Goal: Information Seeking & Learning: Understand process/instructions

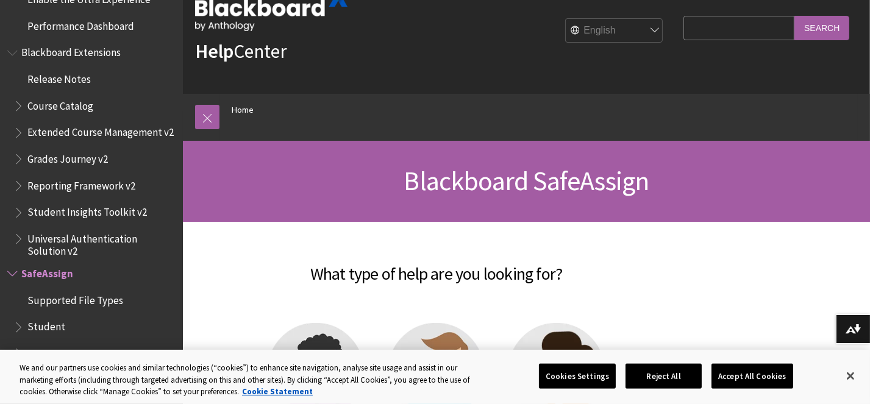
scroll to position [30, 0]
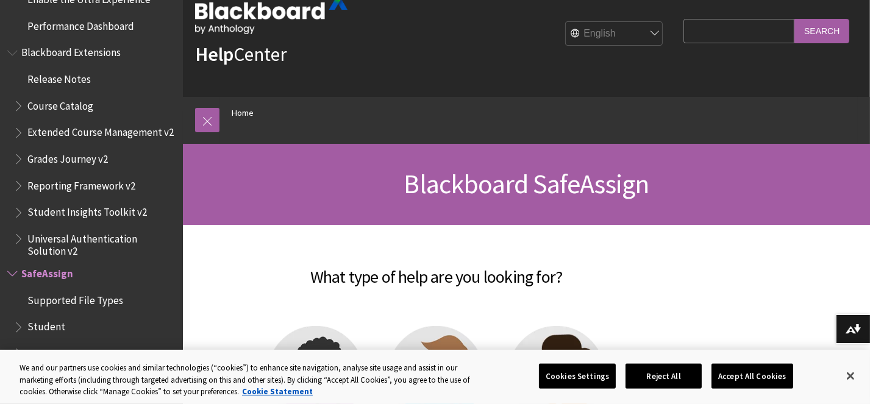
click at [487, 133] on ol "Home" at bounding box center [539, 115] width 638 height 36
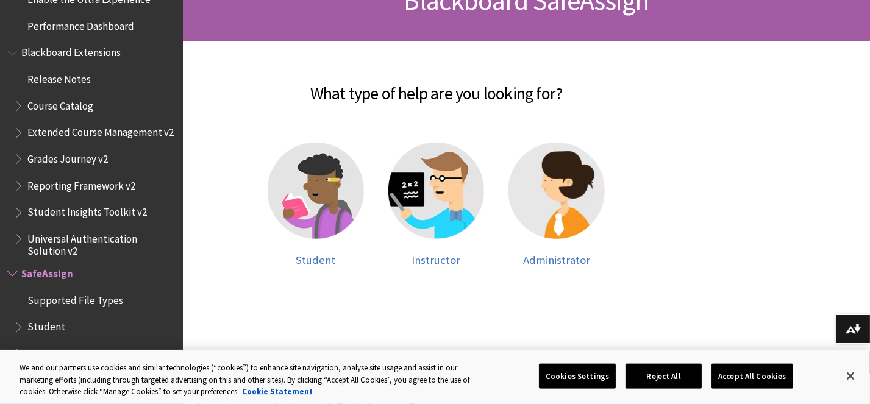
scroll to position [213, 0]
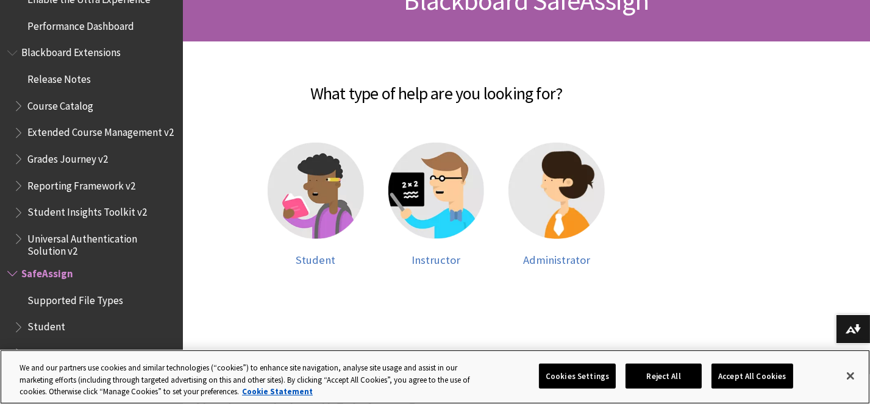
click at [748, 388] on div "Cookies Settings Reject All Accept All Cookies" at bounding box center [670, 376] width 262 height 43
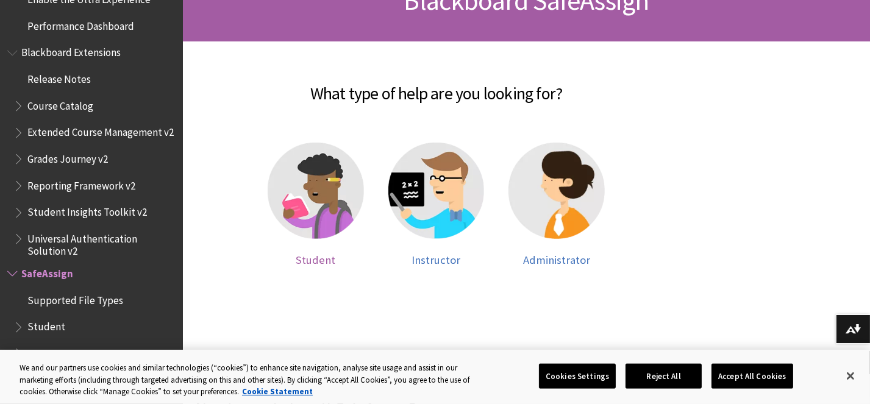
click at [307, 201] on img at bounding box center [316, 191] width 96 height 96
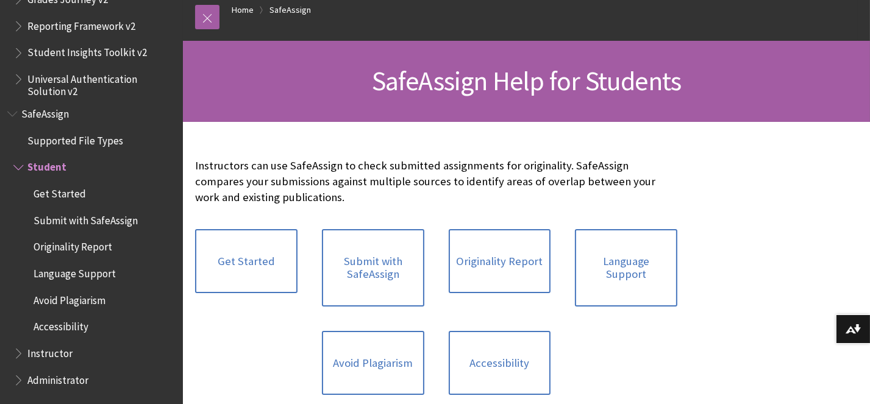
scroll to position [133, 0]
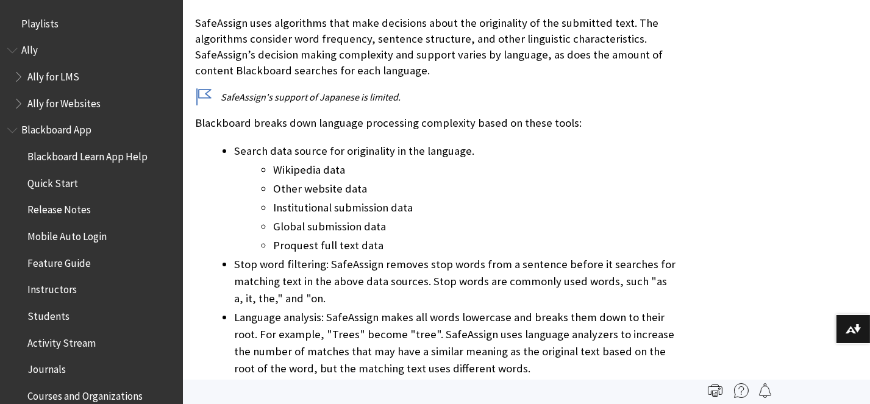
scroll to position [1451, 0]
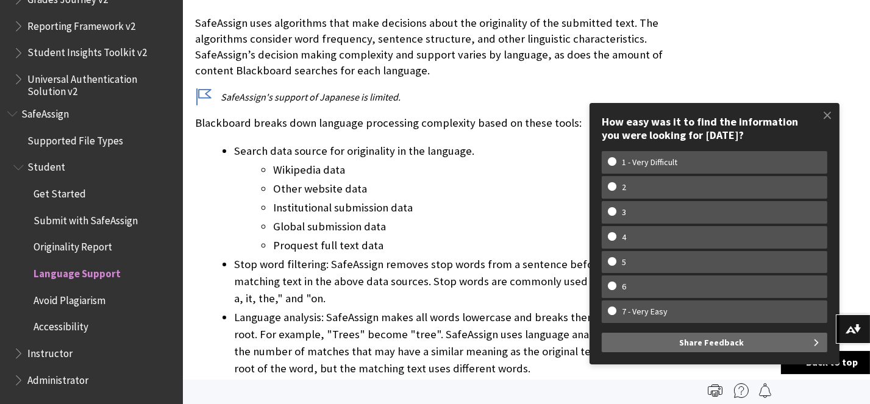
click at [375, 146] on div "SafeAssign uses algorithms that make decisions about the originality of the sub…" at bounding box center [436, 243] width 482 height 456
click at [657, 79] on p "SafeAssign uses algorithms that make decisions about the originality of the sub…" at bounding box center [436, 47] width 482 height 64
click at [213, 242] on ul "Search data source for originality in the language. Wikipedia data Other websit…" at bounding box center [436, 260] width 482 height 235
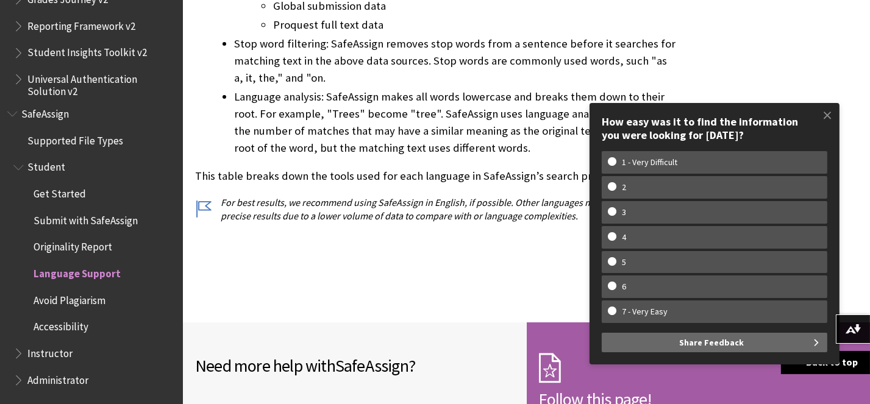
scroll to position [499, 0]
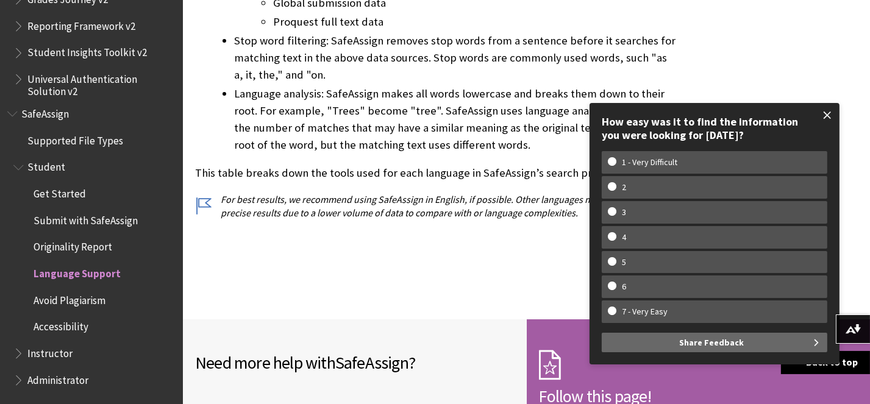
click at [827, 122] on span at bounding box center [828, 115] width 26 height 26
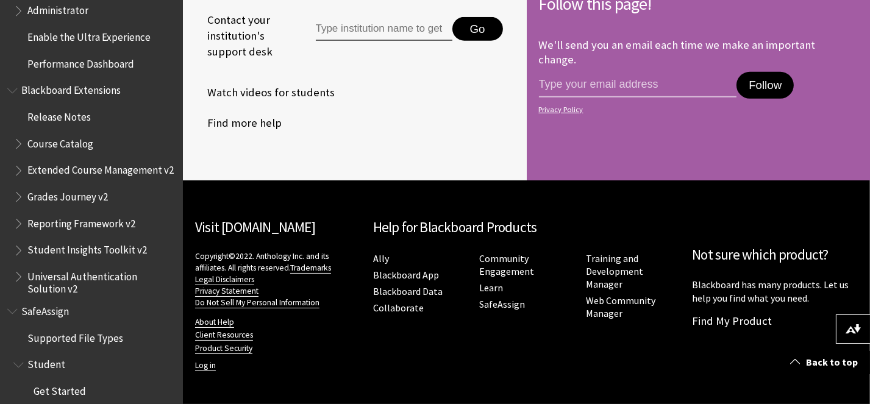
scroll to position [1451, 0]
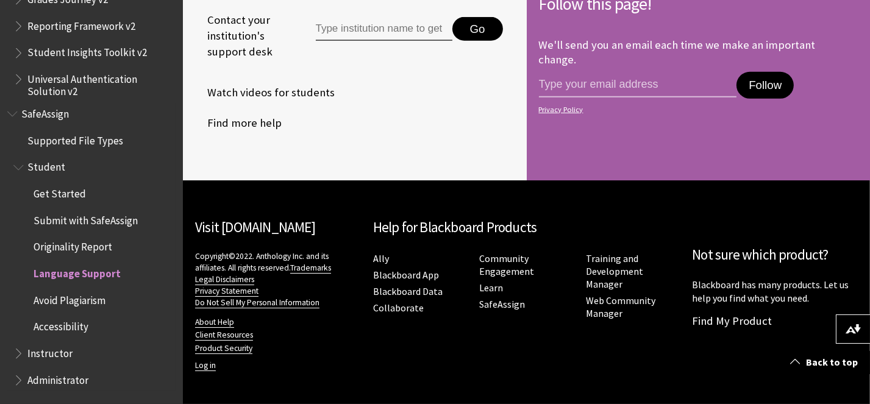
click at [68, 220] on span "Submit with SafeAssign" at bounding box center [86, 218] width 104 height 16
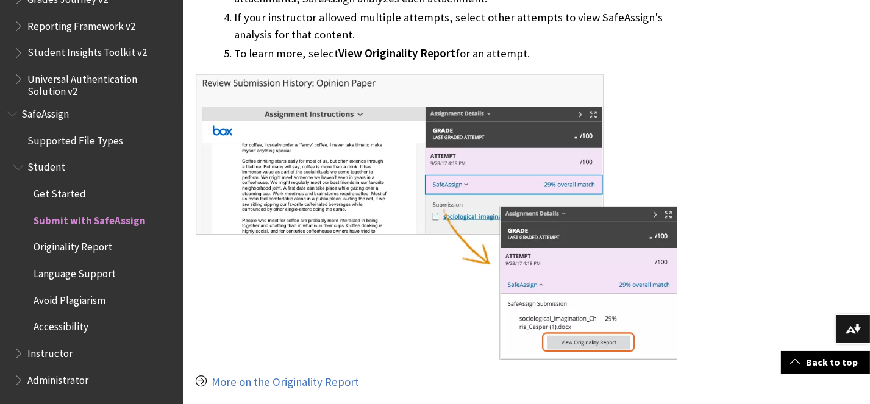
scroll to position [1064, 0]
